Goal: Task Accomplishment & Management: Use online tool/utility

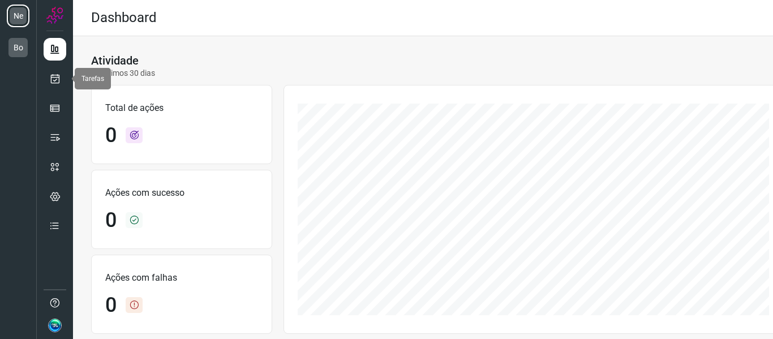
drag, startPoint x: 54, startPoint y: 80, endPoint x: 69, endPoint y: 73, distance: 16.7
click at [54, 80] on icon at bounding box center [55, 78] width 12 height 11
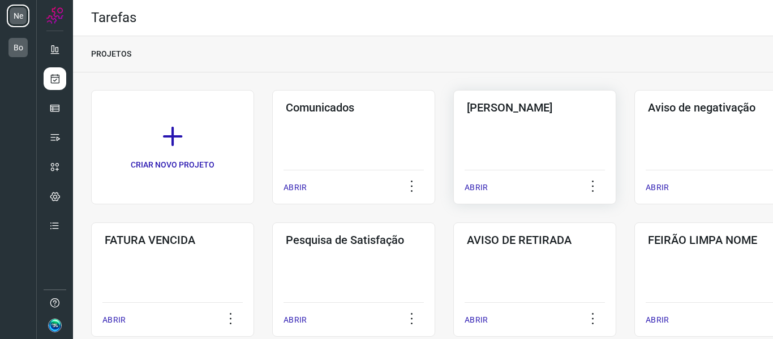
click at [634, 143] on div "Pós Serviço ABRIR" at bounding box center [715, 147] width 163 height 114
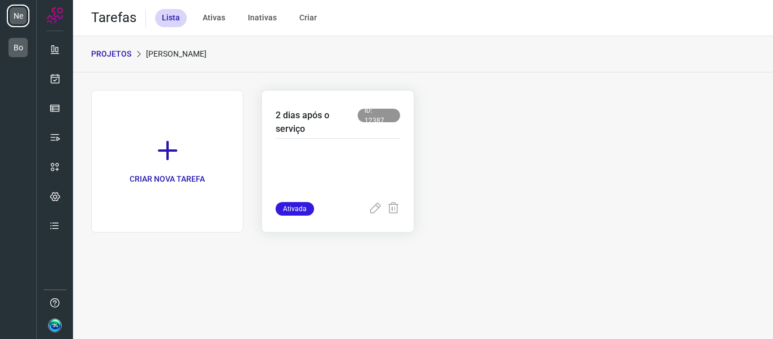
click at [333, 162] on p at bounding box center [338, 173] width 124 height 57
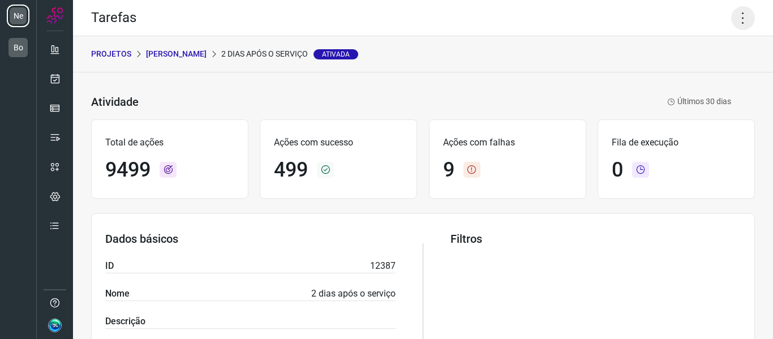
click at [739, 20] on icon at bounding box center [743, 18] width 24 height 24
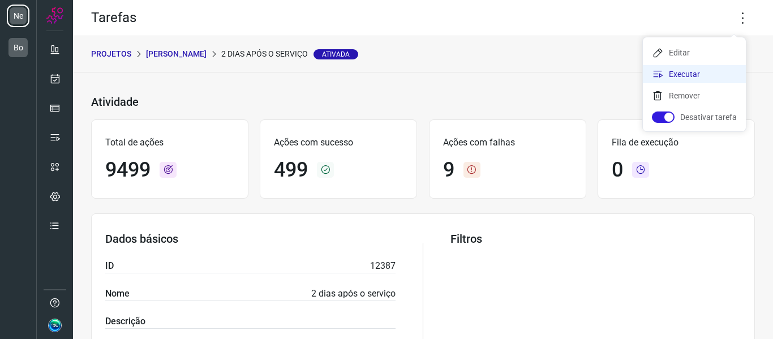
click at [704, 70] on li "Executar" at bounding box center [694, 74] width 103 height 18
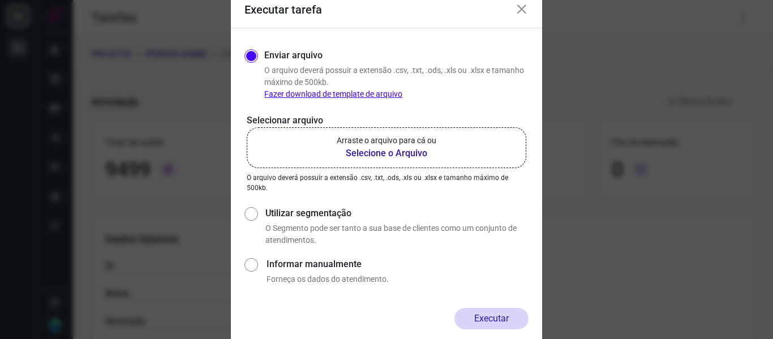
click at [358, 159] on b "Selecione o Arquivo" at bounding box center [387, 154] width 100 height 14
click at [0, 0] on input "Arraste o arquivo para cá ou Selecione o Arquivo" at bounding box center [0, 0] width 0 height 0
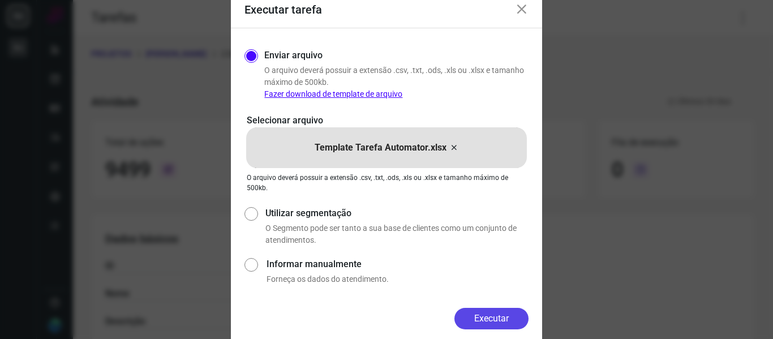
click at [503, 314] on button "Executar" at bounding box center [491, 319] width 74 height 22
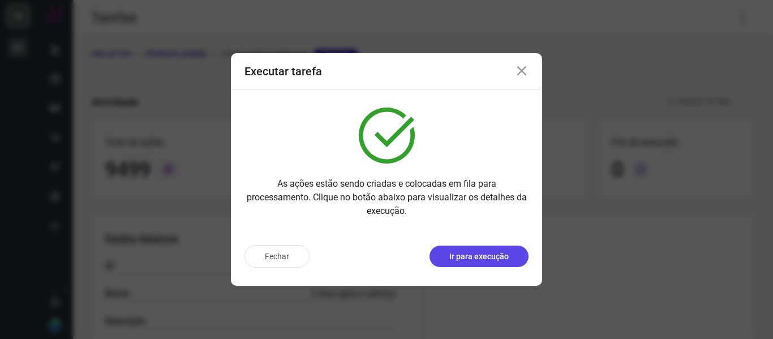
click at [495, 264] on button "Ir para execução" at bounding box center [479, 257] width 99 height 22
